Goal: Use online tool/utility: Utilize a website feature to perform a specific function

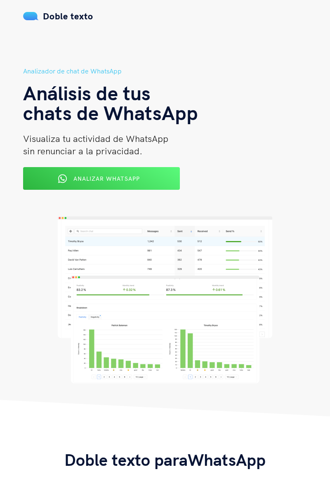
click at [132, 185] on button "Analizar WhatsApp" at bounding box center [101, 178] width 157 height 23
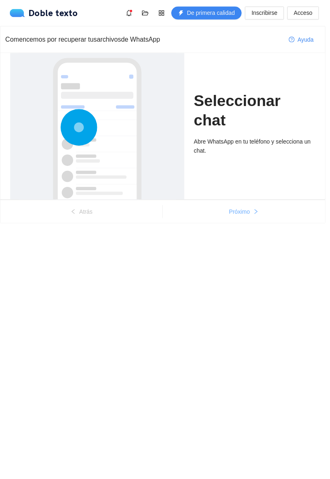
click at [235, 217] on font "Próximo" at bounding box center [242, 214] width 21 height 7
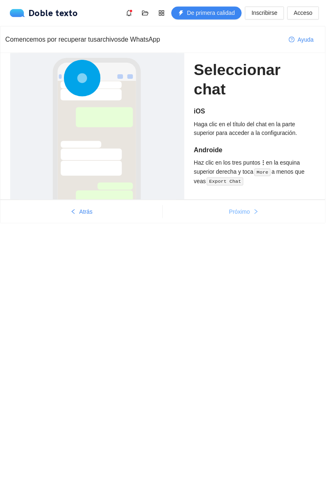
click at [239, 211] on font "Próximo" at bounding box center [242, 214] width 21 height 7
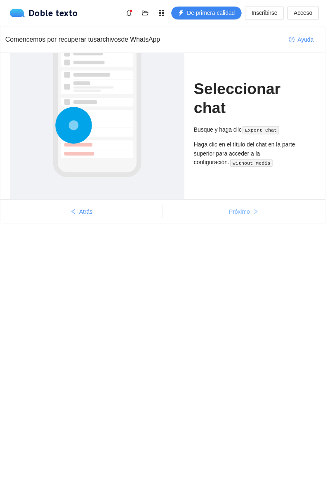
click at [234, 210] on span "Próximo" at bounding box center [242, 214] width 21 height 9
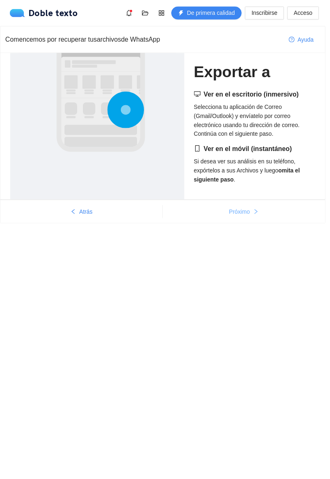
click at [267, 212] on button "Próximo" at bounding box center [247, 214] width 165 height 13
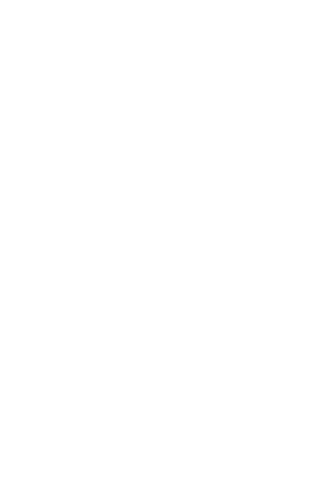
click at [268, 215] on body "Texto original Valora esta traducción Tu opinión servirá para ayudar a mejorar …" at bounding box center [165, 239] width 330 height 479
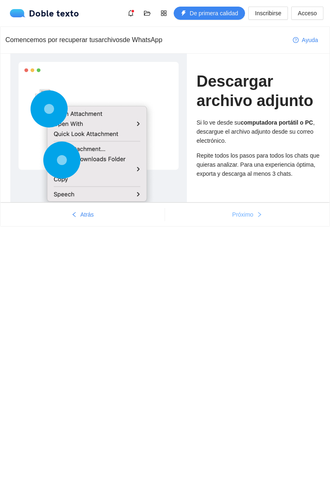
click at [274, 218] on button "Próximo" at bounding box center [247, 214] width 165 height 13
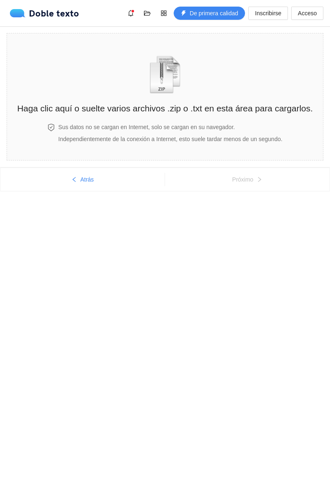
click at [174, 102] on h2 "Haga clic aquí o suelte varios archivos .zip o .txt en esta área para cargarlos." at bounding box center [165, 109] width 296 height 14
